Goal: Information Seeking & Learning: Learn about a topic

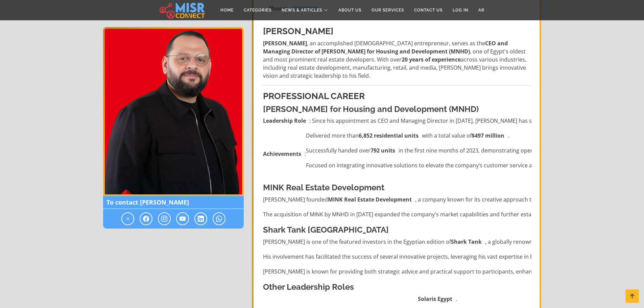
scroll to position [101, 0]
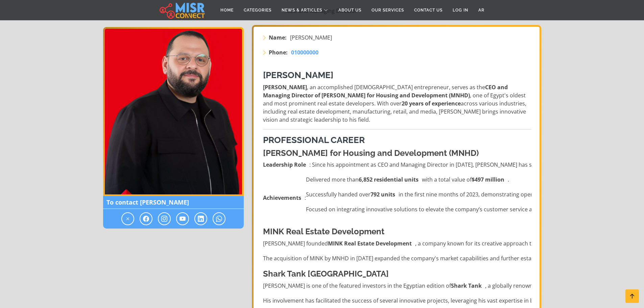
drag, startPoint x: 343, startPoint y: 76, endPoint x: 259, endPoint y: 73, distance: 83.8
drag, startPoint x: 262, startPoint y: 231, endPoint x: 407, endPoint y: 232, distance: 145.3
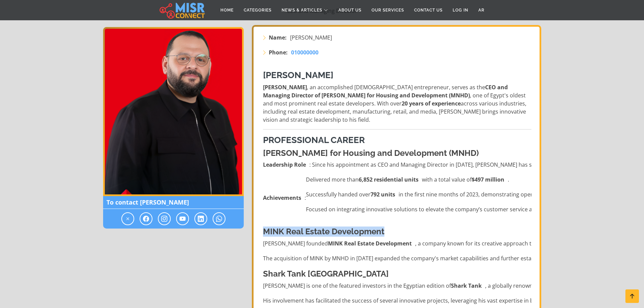
click at [407, 232] on h4 "MINK Real Estate Development" at bounding box center [397, 232] width 268 height 10
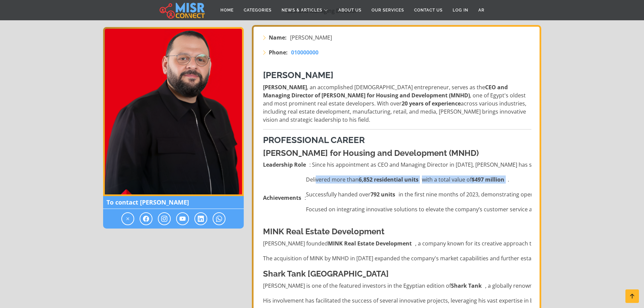
drag, startPoint x: 327, startPoint y: 177, endPoint x: 510, endPoint y: 181, distance: 183.5
click at [508, 182] on li "Delivered more than 6,852 residential units with a total value of $497 million ." at bounding box center [476, 179] width 340 height 8
click at [513, 179] on li "Delivered more than 6,852 residential units with a total value of $497 million ." at bounding box center [476, 179] width 340 height 8
drag, startPoint x: 360, startPoint y: 182, endPoint x: 371, endPoint y: 183, distance: 11.2
click at [371, 183] on li "Delivered more than 6,852 residential units with a total value of $497 million ." at bounding box center [476, 179] width 340 height 8
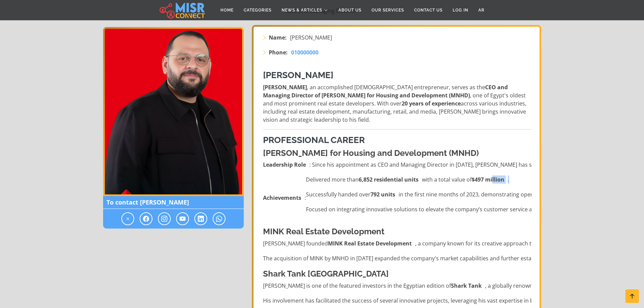
drag, startPoint x: 511, startPoint y: 178, endPoint x: 487, endPoint y: 179, distance: 23.7
click at [488, 179] on li "Delivered more than 6,852 residential units with a total value of $497 million ." at bounding box center [476, 179] width 340 height 8
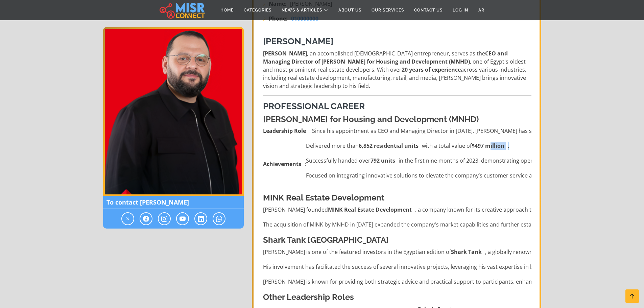
drag, startPoint x: 325, startPoint y: 208, endPoint x: 410, endPoint y: 211, distance: 84.9
click at [410, 211] on li "[PERSON_NAME] founded MINK Real Estate Development , a company known for its cr…" at bounding box center [397, 209] width 268 height 8
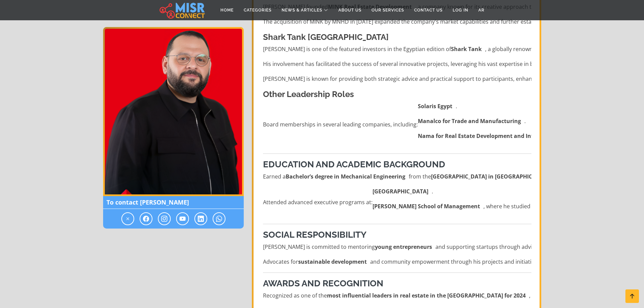
drag, startPoint x: 366, startPoint y: 187, endPoint x: 438, endPoint y: 189, distance: 72.0
click at [438, 189] on li "Attended advanced executive programs at: [GEOGRAPHIC_DATA] . [PERSON_NAME] Scho…" at bounding box center [397, 202] width 268 height 30
click at [438, 189] on li "[GEOGRAPHIC_DATA] ." at bounding box center [519, 191] width 294 height 8
drag, startPoint x: 439, startPoint y: 190, endPoint x: 355, endPoint y: 191, distance: 84.5
click at [355, 191] on li "Attended advanced executive programs at: [GEOGRAPHIC_DATA] . [PERSON_NAME] Scho…" at bounding box center [397, 202] width 268 height 30
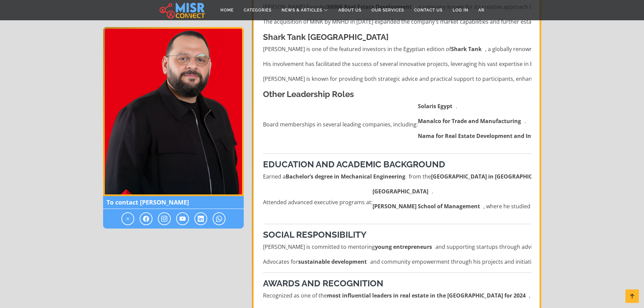
scroll to position [405, 0]
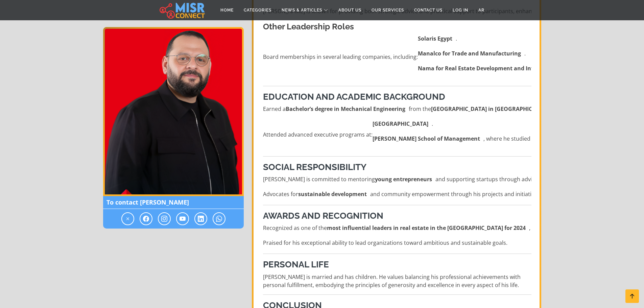
click at [299, 186] on ul "[PERSON_NAME] is committed to mentoring young entrepreneurs and supporting star…" at bounding box center [397, 186] width 268 height 23
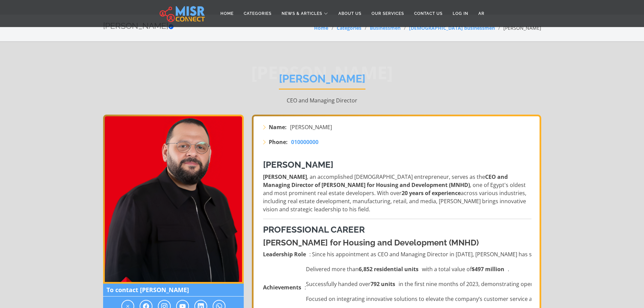
scroll to position [0, 0]
